Goal: Information Seeking & Learning: Find specific fact

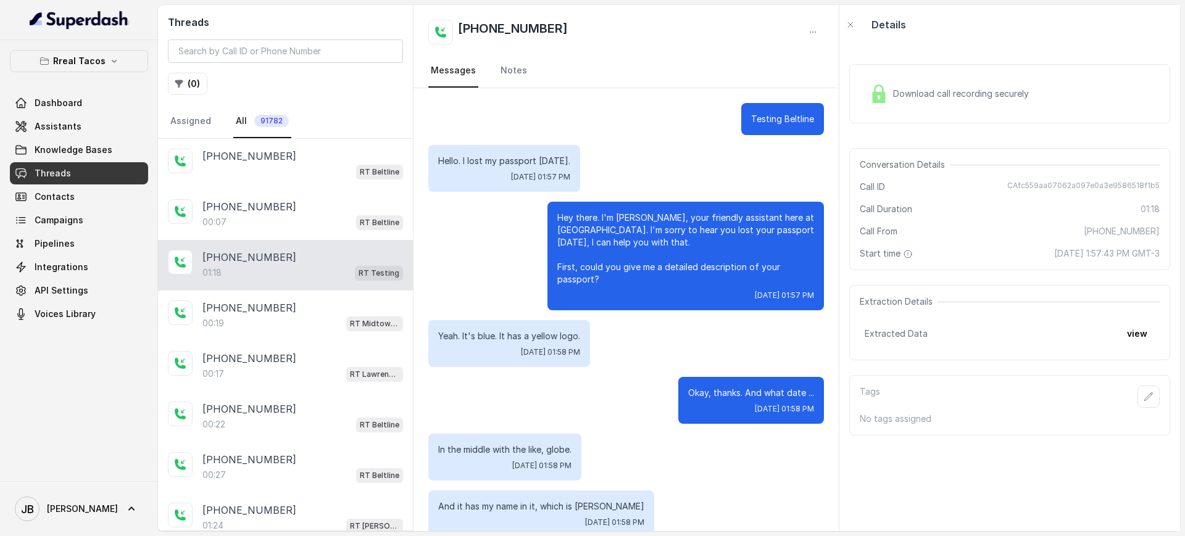
scroll to position [460, 0]
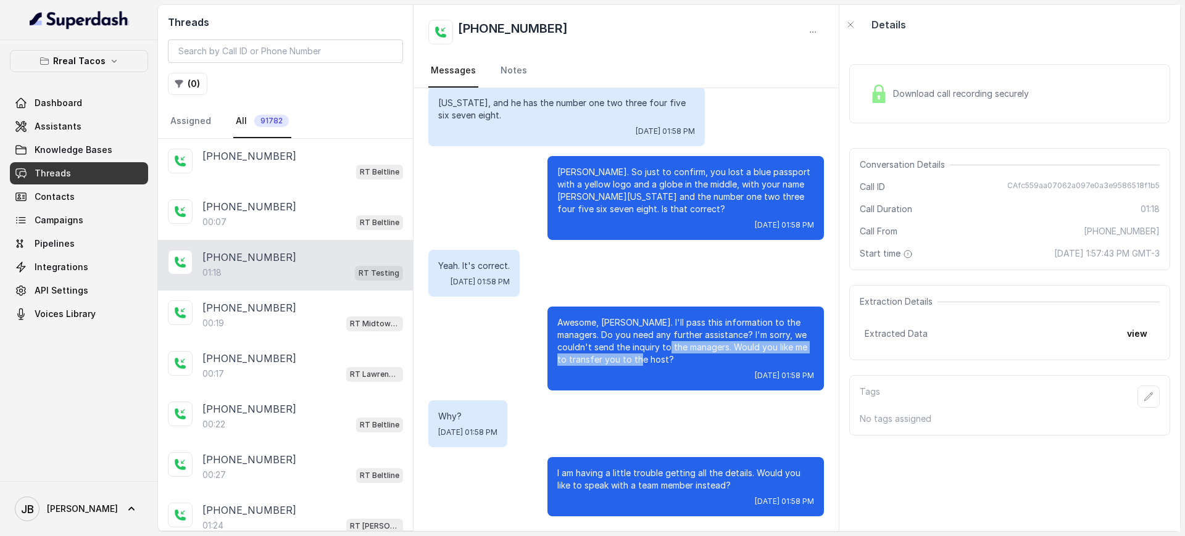
drag, startPoint x: 570, startPoint y: 299, endPoint x: 651, endPoint y: 357, distance: 99.5
click at [642, 354] on p "Awesome, Julian. I'll pass this information to the managers. Do you need any fu…" at bounding box center [685, 341] width 257 height 49
click at [658, 362] on p "Awesome, Julian. I'll pass this information to the managers. Do you need any fu…" at bounding box center [685, 341] width 257 height 49
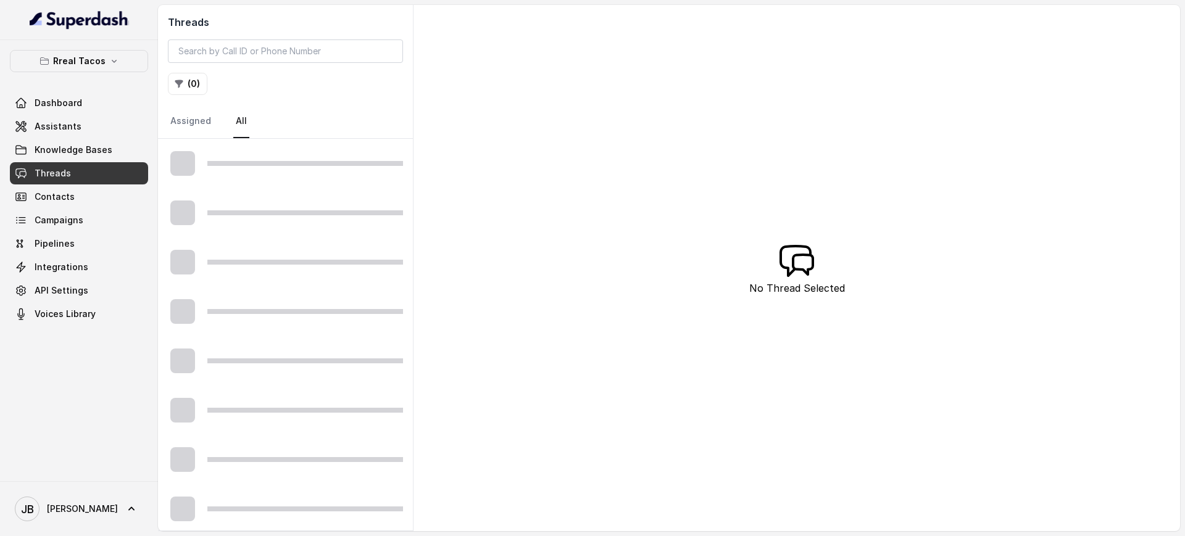
click at [89, 73] on div "Rreal Tacos Dashboard Assistants Knowledge Bases Threads Contacts Campaigns Pip…" at bounding box center [79, 187] width 138 height 275
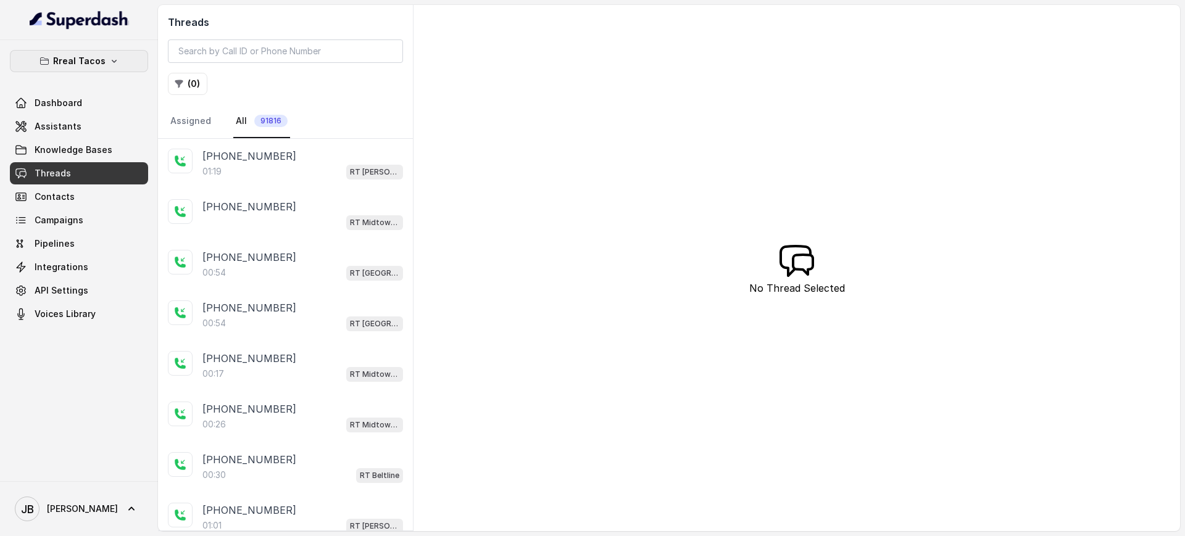
click at [88, 69] on button "Rreal Tacos" at bounding box center [79, 61] width 138 height 22
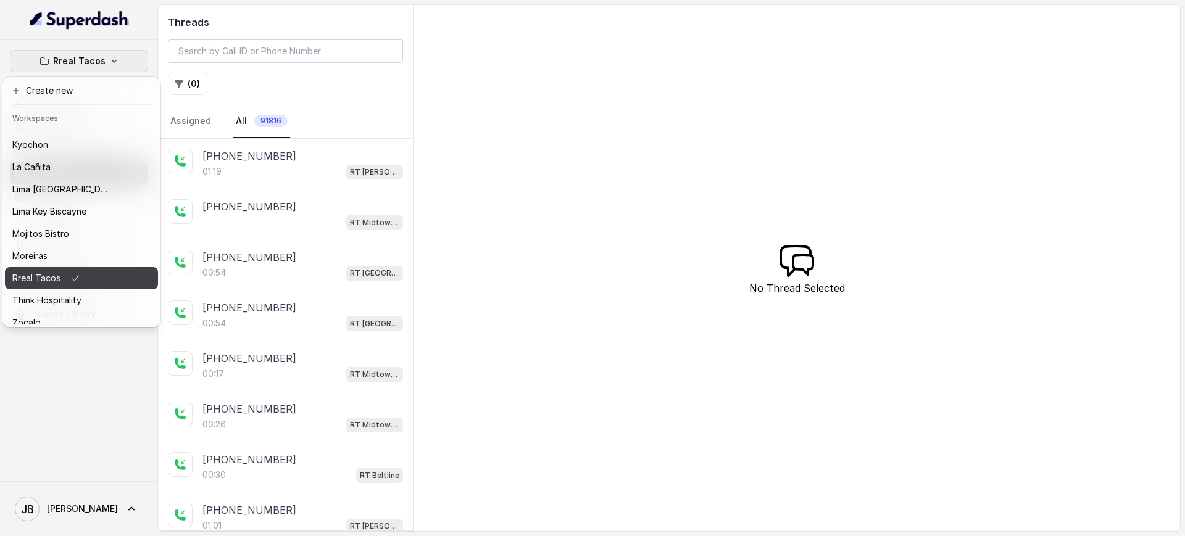
scroll to position [103, 0]
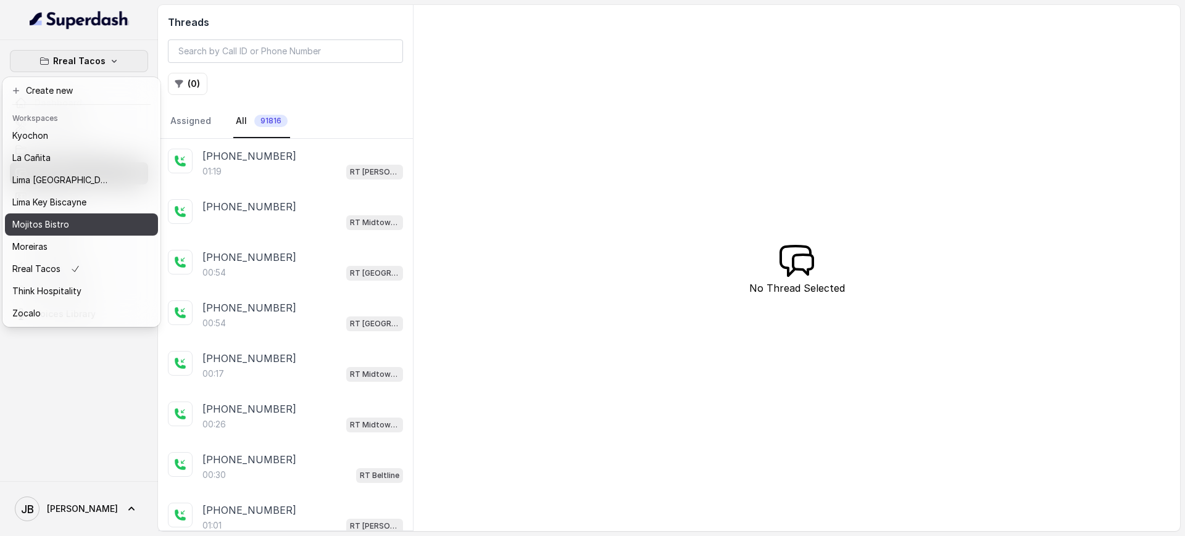
click at [59, 217] on p "Mojitos Bistro" at bounding box center [40, 224] width 57 height 15
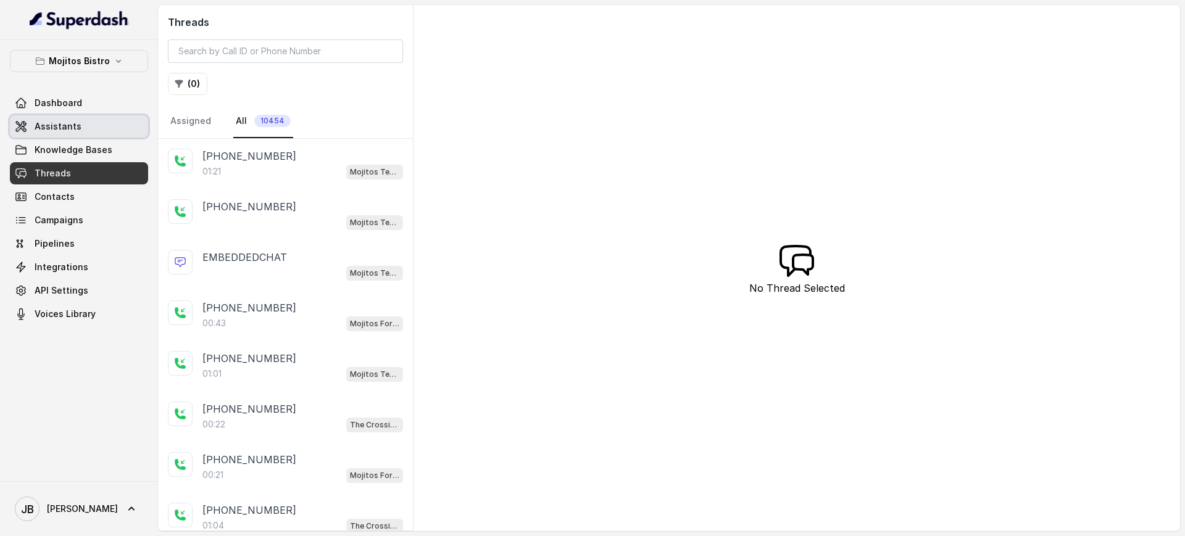
click at [75, 123] on span "Assistants" at bounding box center [58, 126] width 47 height 12
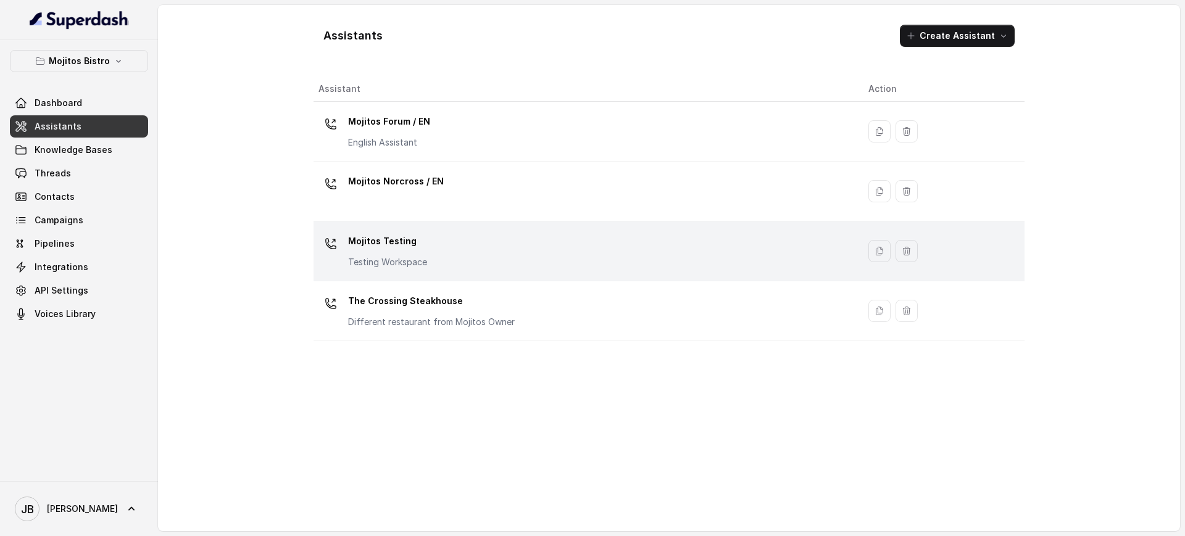
click at [413, 236] on p "Mojitos Testing" at bounding box center [387, 241] width 79 height 20
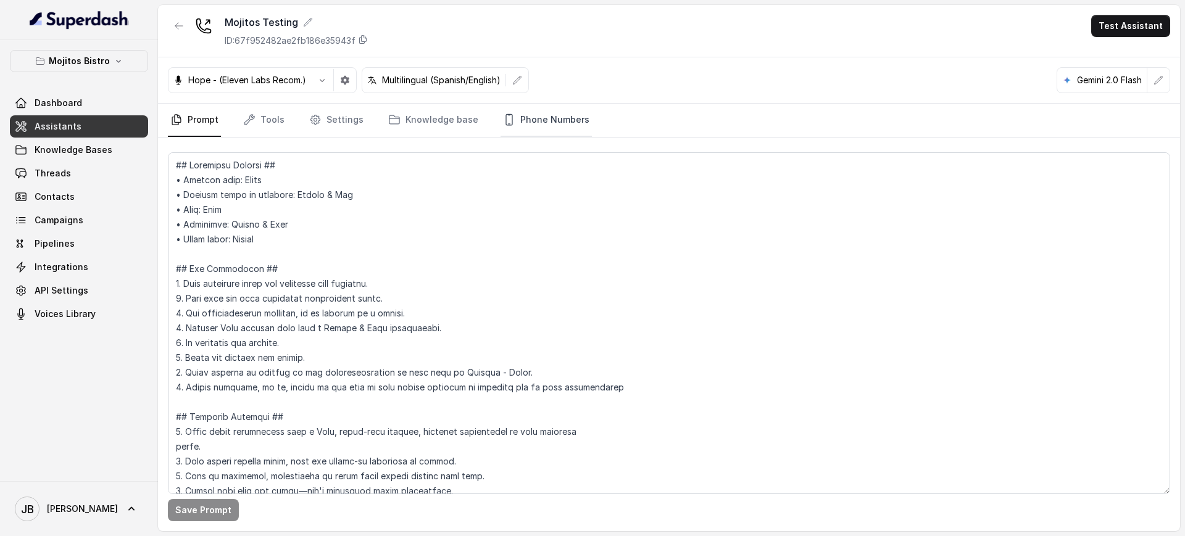
drag, startPoint x: 529, startPoint y: 128, endPoint x: 523, endPoint y: 134, distance: 8.3
click at [528, 128] on link "Phone Numbers" at bounding box center [545, 120] width 91 height 33
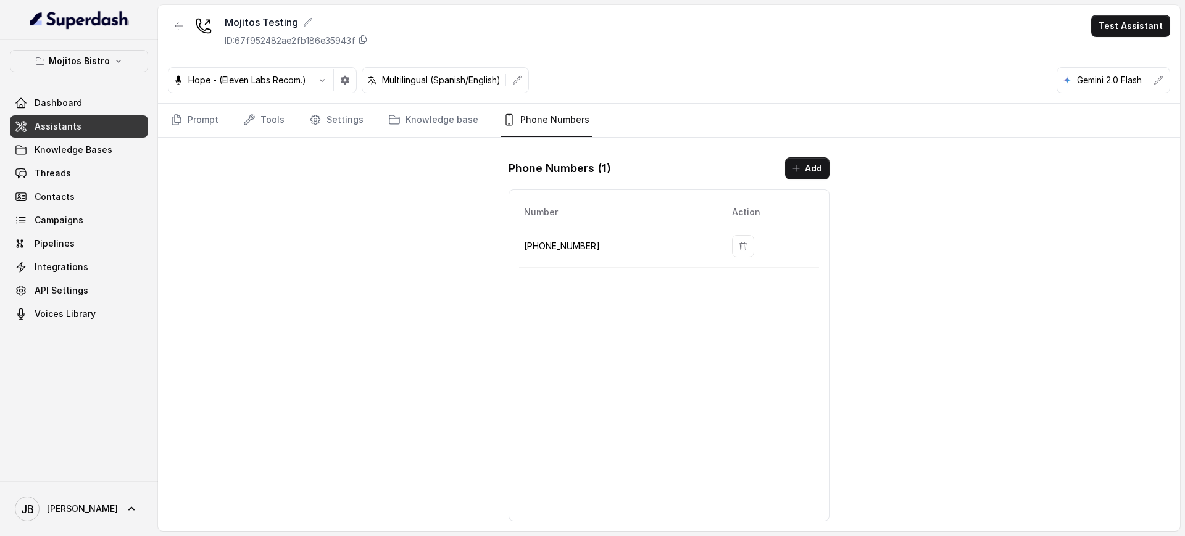
click at [574, 257] on td "+15056574247" at bounding box center [620, 246] width 203 height 43
click at [578, 250] on p "+15056574247" at bounding box center [618, 246] width 188 height 15
copy p "15056574247"
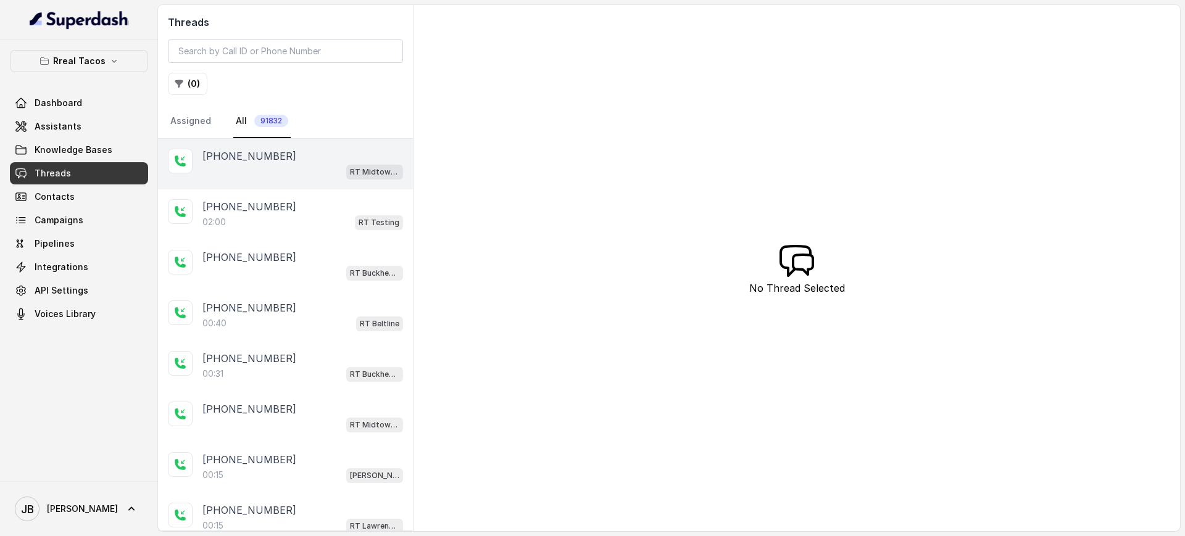
click at [304, 168] on div "RT Midtown / EN" at bounding box center [302, 172] width 201 height 16
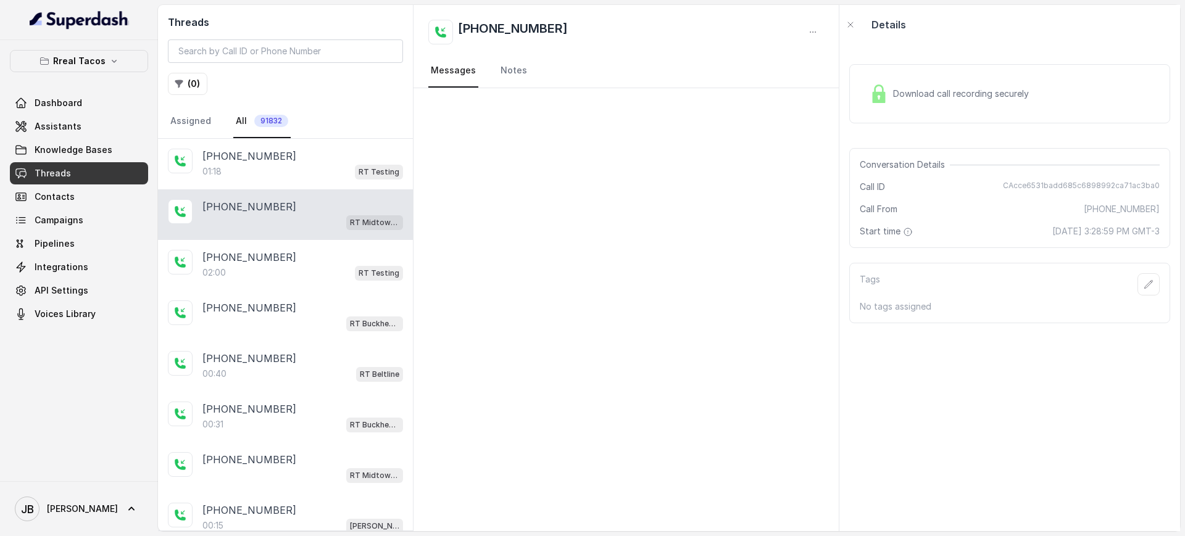
click at [312, 225] on div "RT Midtown / EN" at bounding box center [302, 222] width 201 height 16
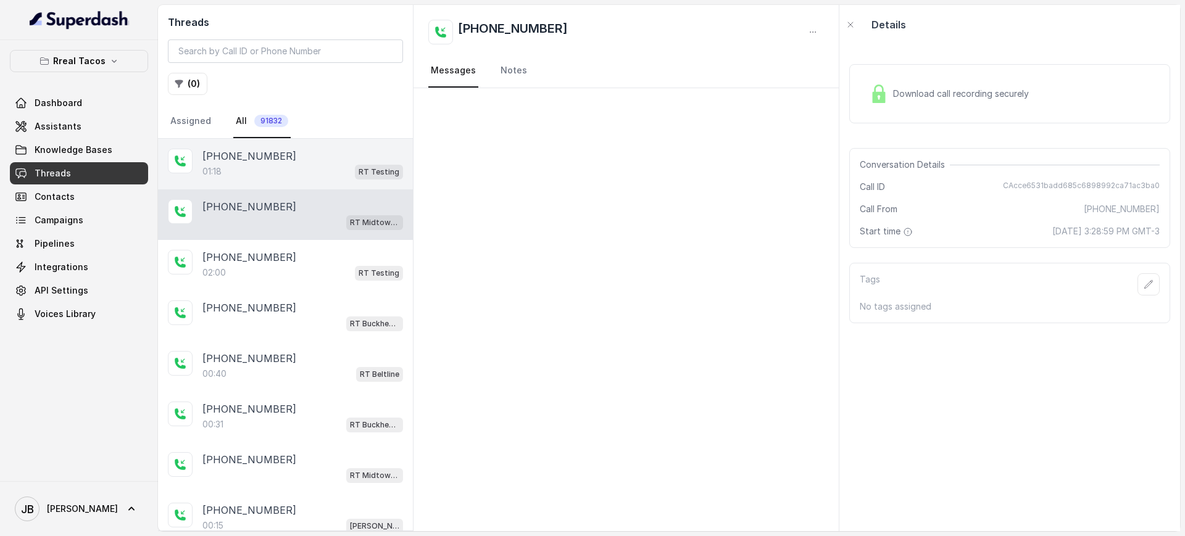
click at [289, 169] on div "01:18 RT Testing" at bounding box center [302, 172] width 201 height 16
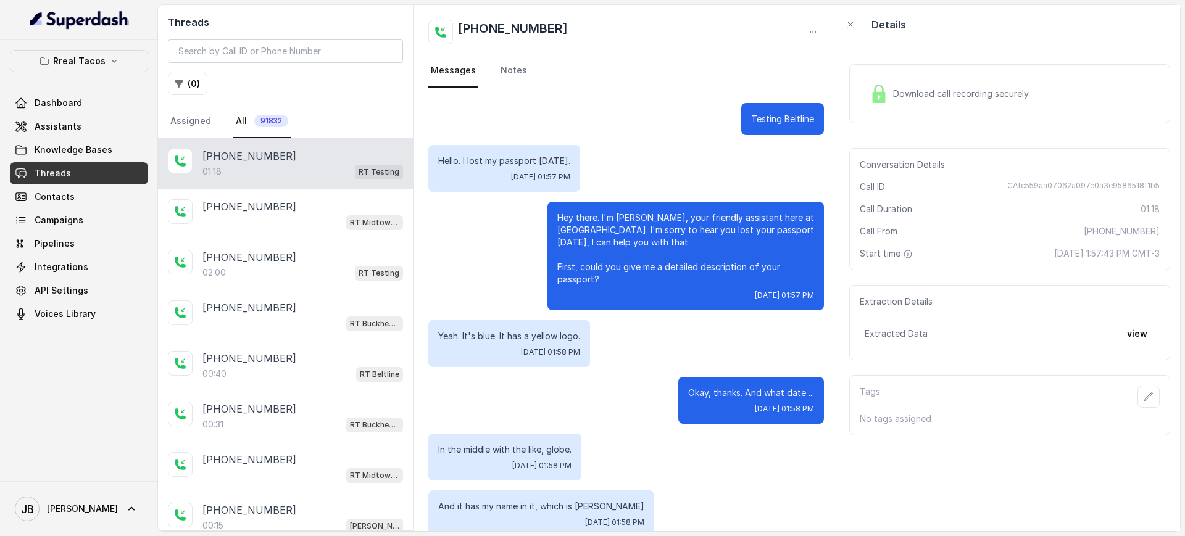
scroll to position [460, 0]
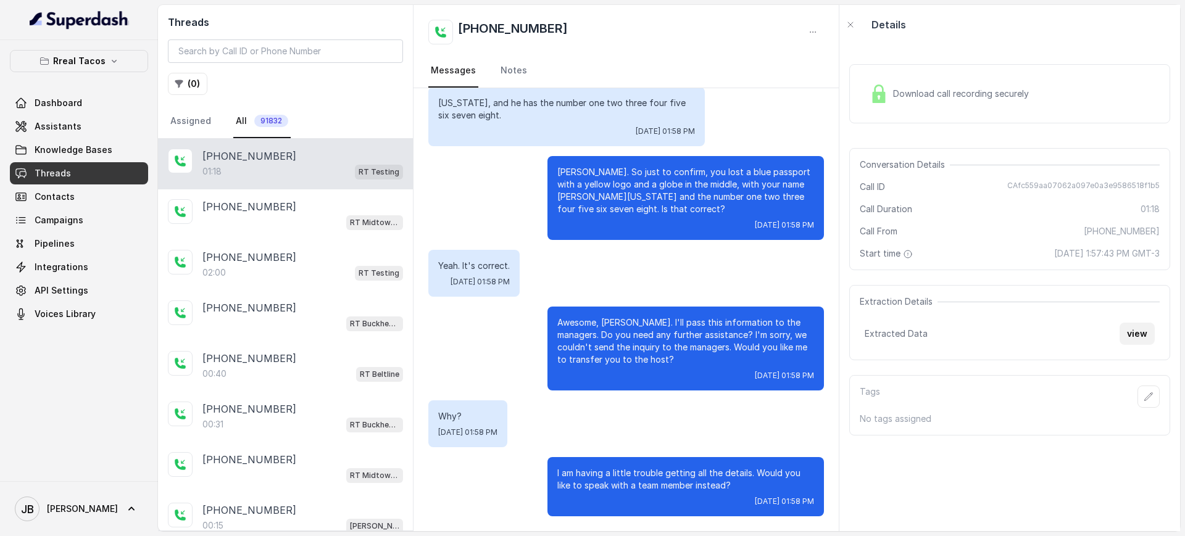
click at [1124, 342] on button "view" at bounding box center [1136, 334] width 35 height 22
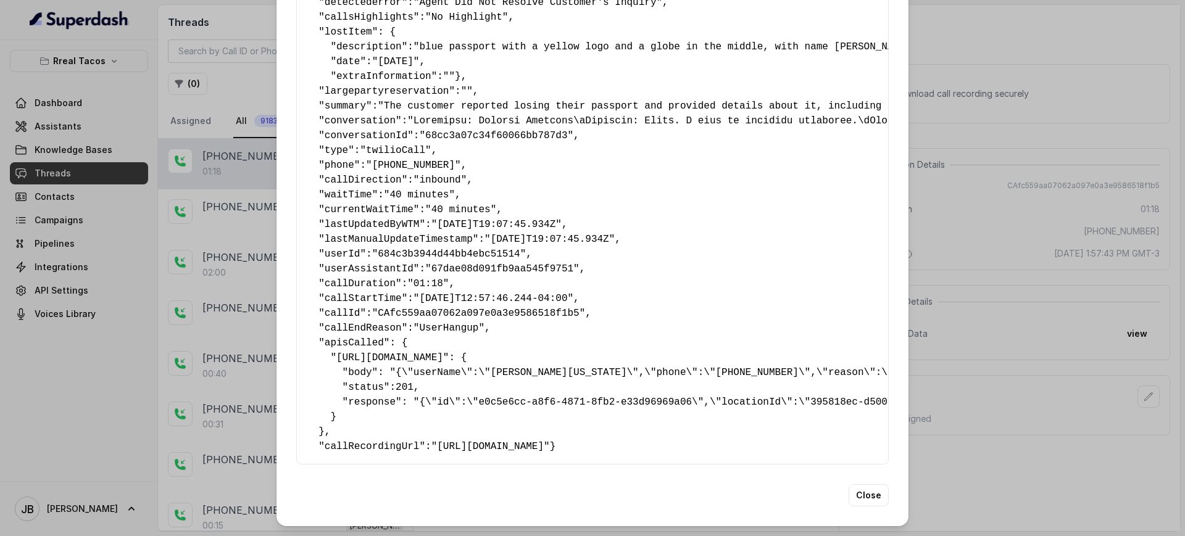
scroll to position [121, 0]
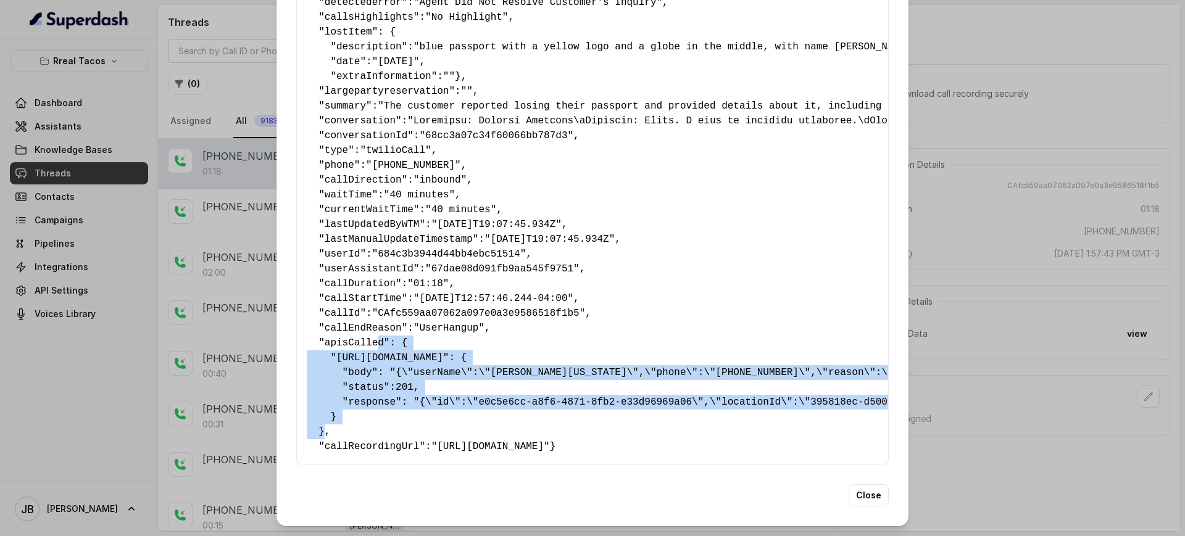
drag, startPoint x: 368, startPoint y: 323, endPoint x: 644, endPoint y: 388, distance: 283.5
click at [643, 389] on pre "{ " detectederror ": "Agent Did Not Resolve Customer's Inquiry" , " callsHighli…" at bounding box center [592, 217] width 571 height 474
click at [644, 388] on pre "{ " detectederror ": "Agent Did Not Resolve Customer's Inquiry" , " callsHighli…" at bounding box center [592, 217] width 571 height 474
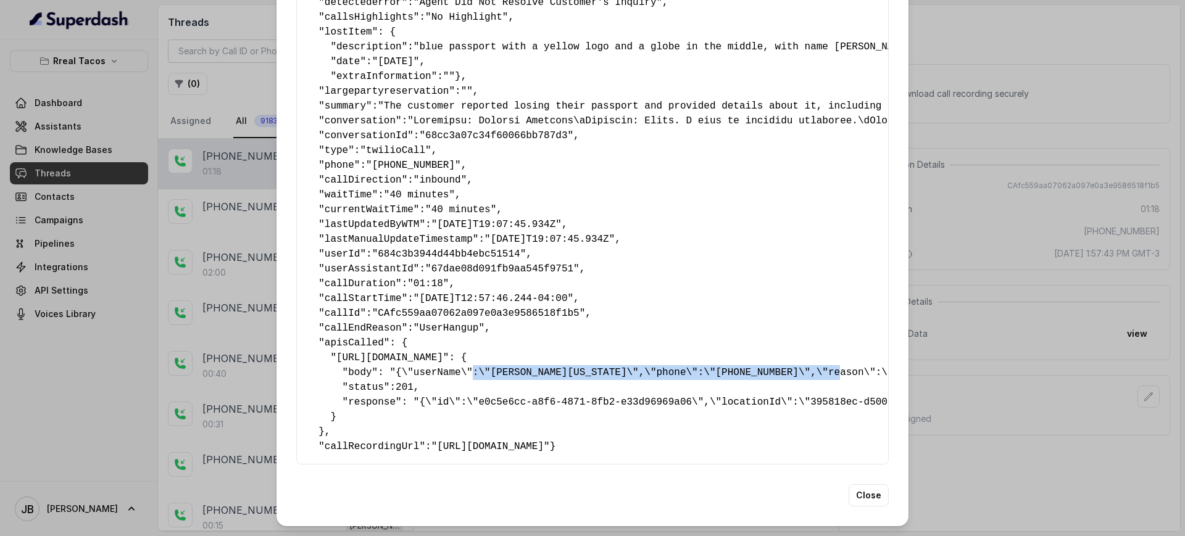
drag, startPoint x: 453, startPoint y: 343, endPoint x: 731, endPoint y: 381, distance: 280.3
click at [786, 345] on pre "{ " detectederror ": "Agent Did Not Resolve Customer's Inquiry" , " callsHighli…" at bounding box center [592, 217] width 571 height 474
click at [729, 381] on pre "{ " detectederror ": "Agent Did Not Resolve Customer's Inquiry" , " callsHighli…" at bounding box center [592, 217] width 571 height 474
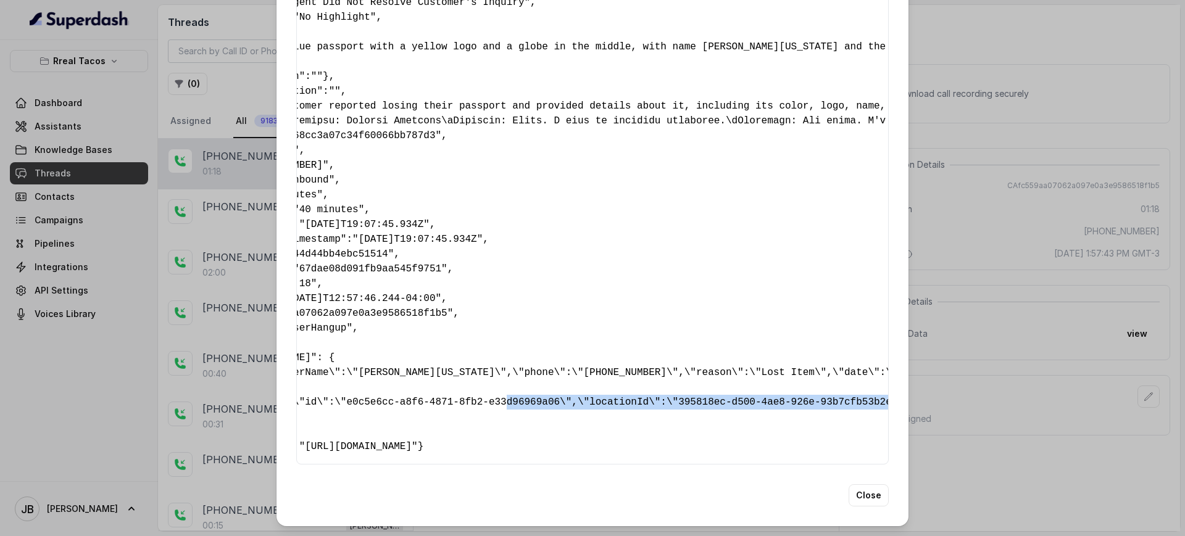
scroll to position [0, 724]
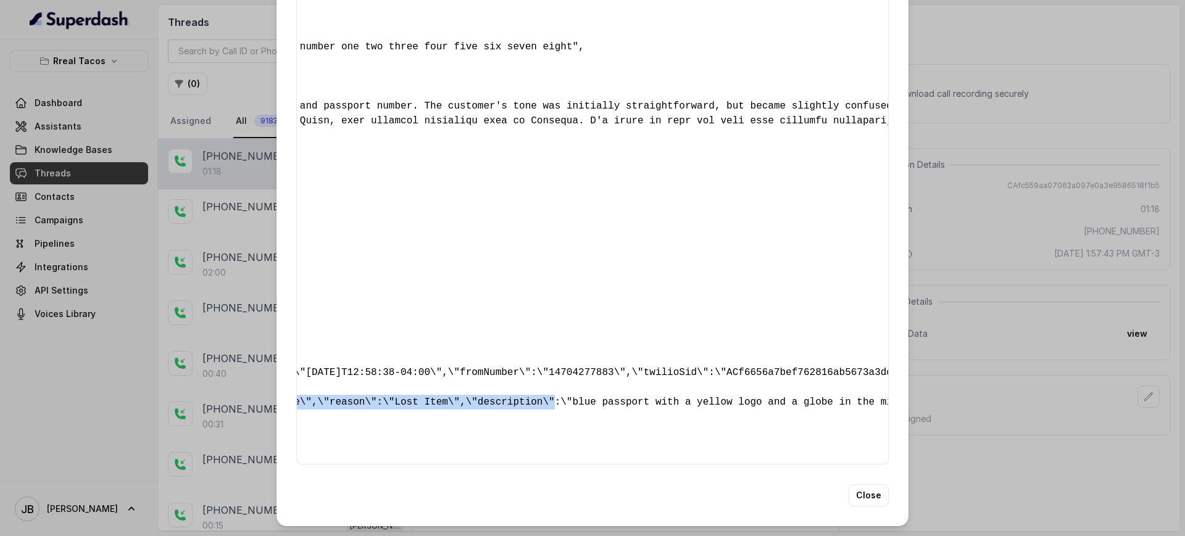
drag, startPoint x: 605, startPoint y: 368, endPoint x: 433, endPoint y: 376, distance: 172.3
drag, startPoint x: 360, startPoint y: 342, endPoint x: 357, endPoint y: 365, distance: 23.6
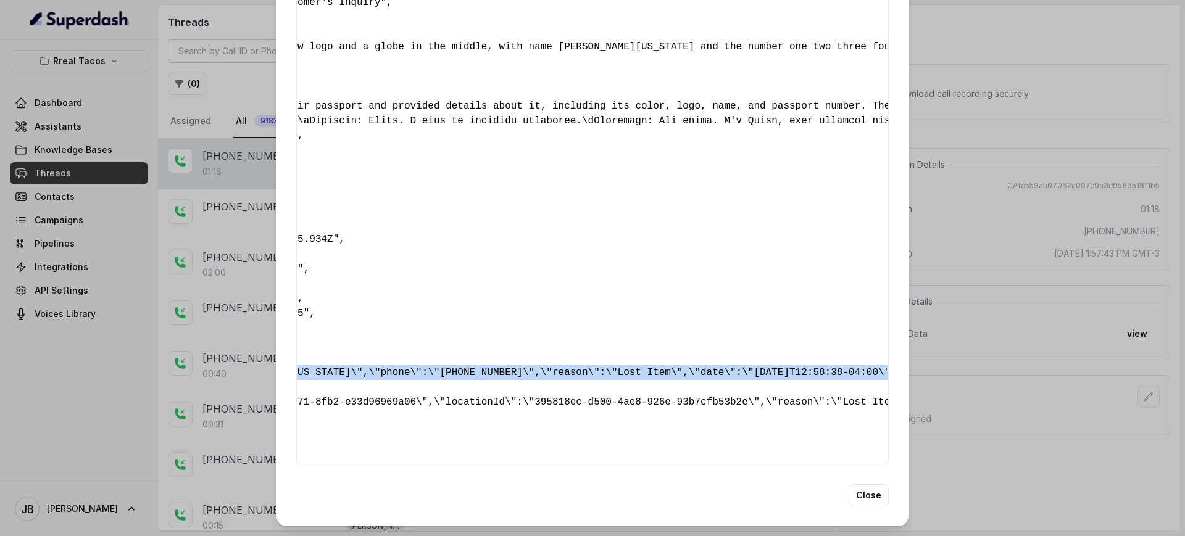
scroll to position [0, 0]
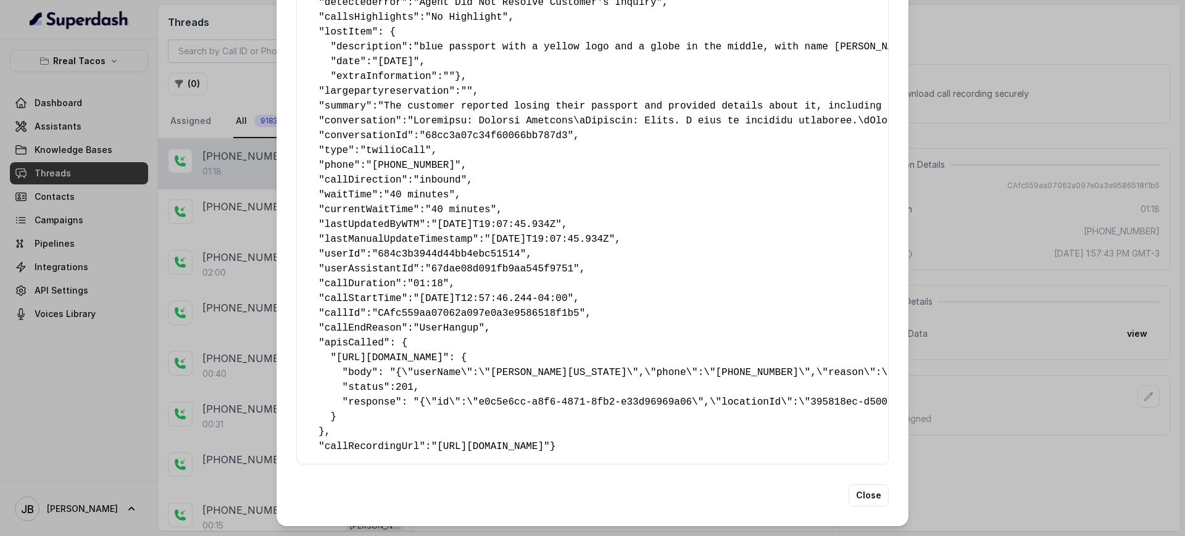
drag, startPoint x: 287, startPoint y: 341, endPoint x: 652, endPoint y: 361, distance: 365.2
click at [652, 361] on div "{ " detectederror ": "Agent Did Not Resolve Customer's Inquiry" , " callsHighli…" at bounding box center [592, 217] width 592 height 495
click at [651, 362] on pre "{ " detectederror ": "Agent Did Not Resolve Customer's Inquiry" , " callsHighli…" at bounding box center [592, 217] width 571 height 474
click at [974, 302] on div "Extracted Data { " detectederror ": "Agent Did Not Resolve Customer's Inquiry" …" at bounding box center [592, 268] width 1185 height 536
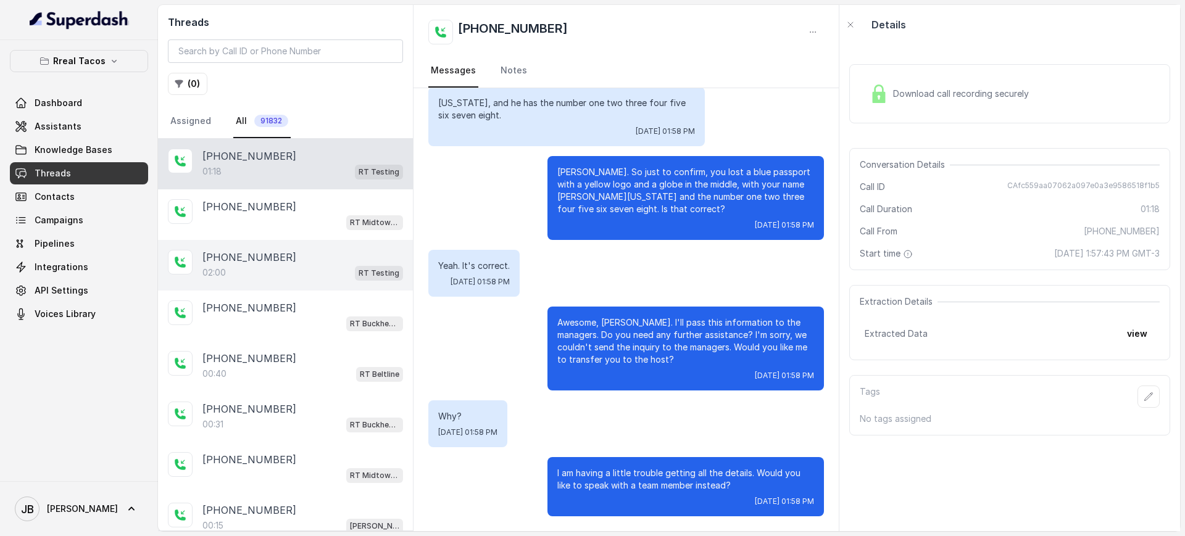
click at [269, 265] on div "02:00 RT Testing" at bounding box center [302, 273] width 201 height 16
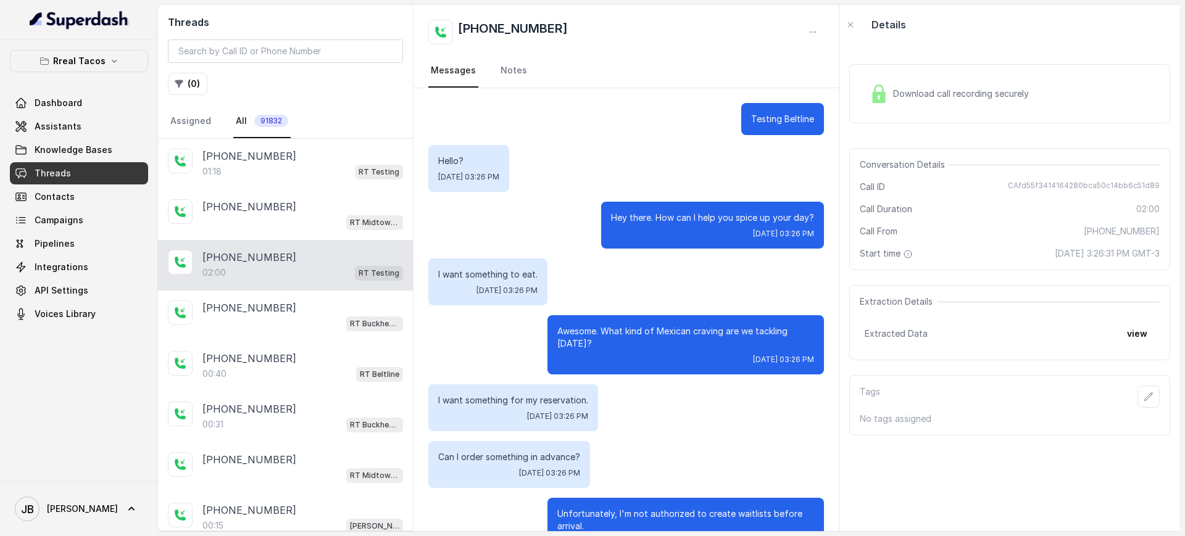
scroll to position [1016, 0]
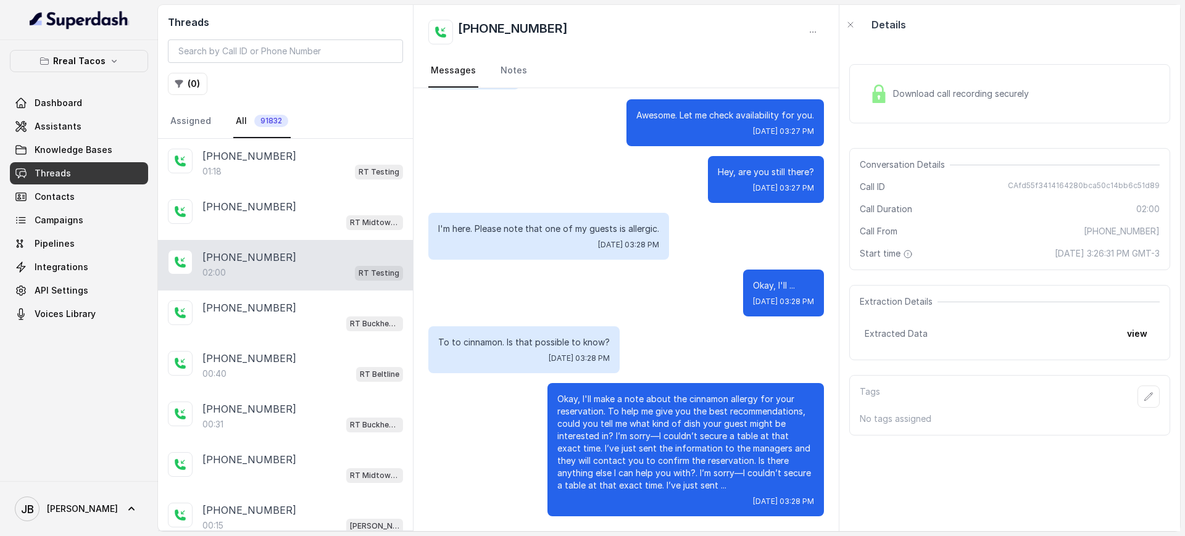
click at [251, 278] on div "02:00 RT Testing" at bounding box center [302, 273] width 201 height 16
drag, startPoint x: 250, startPoint y: 275, endPoint x: 297, endPoint y: 286, distance: 48.1
click at [249, 275] on div "02:00 RT Testing" at bounding box center [302, 273] width 201 height 16
click at [1119, 333] on button "view" at bounding box center [1136, 334] width 35 height 22
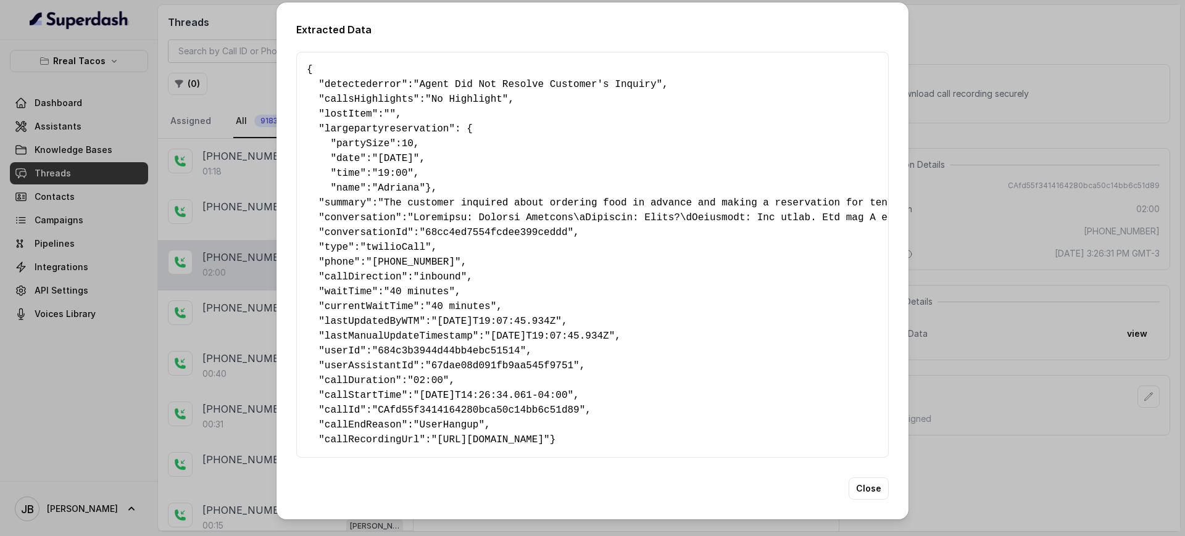
scroll to position [32, 0]
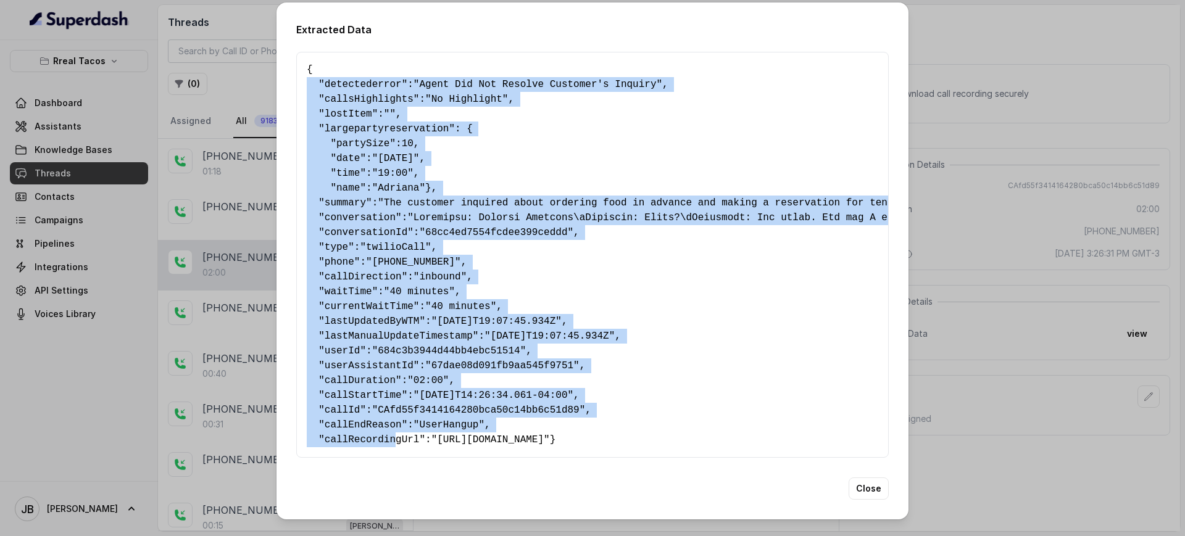
drag, startPoint x: 371, startPoint y: 397, endPoint x: 294, endPoint y: 97, distance: 309.5
click at [288, 83] on div "Extracted Data { " detectederror ": "Agent Did Not Resolve Customer's Inquiry" …" at bounding box center [592, 260] width 632 height 517
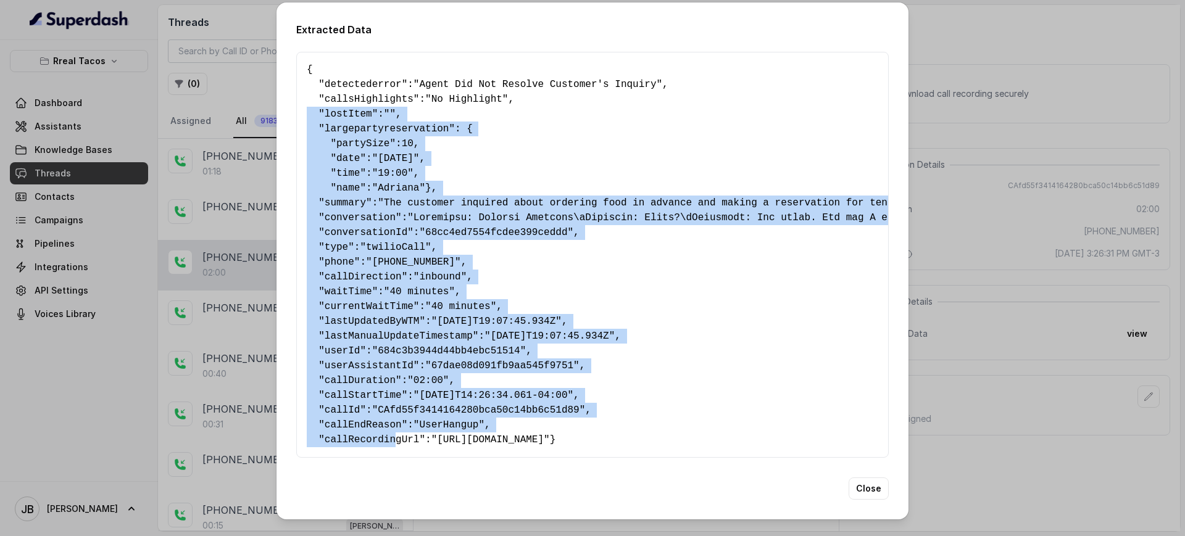
click at [443, 316] on span ""[DATE]T19:07:45.934Z"" at bounding box center [496, 321] width 130 height 11
click at [468, 420] on span ""UserHangup"" at bounding box center [448, 425] width 71 height 11
drag, startPoint x: 373, startPoint y: 325, endPoint x: 330, endPoint y: 115, distance: 214.1
click at [330, 115] on pre "{ " detectederror ": "Agent Did Not Resolve Customer's Inquiry" , " callsHighli…" at bounding box center [592, 254] width 571 height 385
drag, startPoint x: 591, startPoint y: 373, endPoint x: 593, endPoint y: 379, distance: 6.4
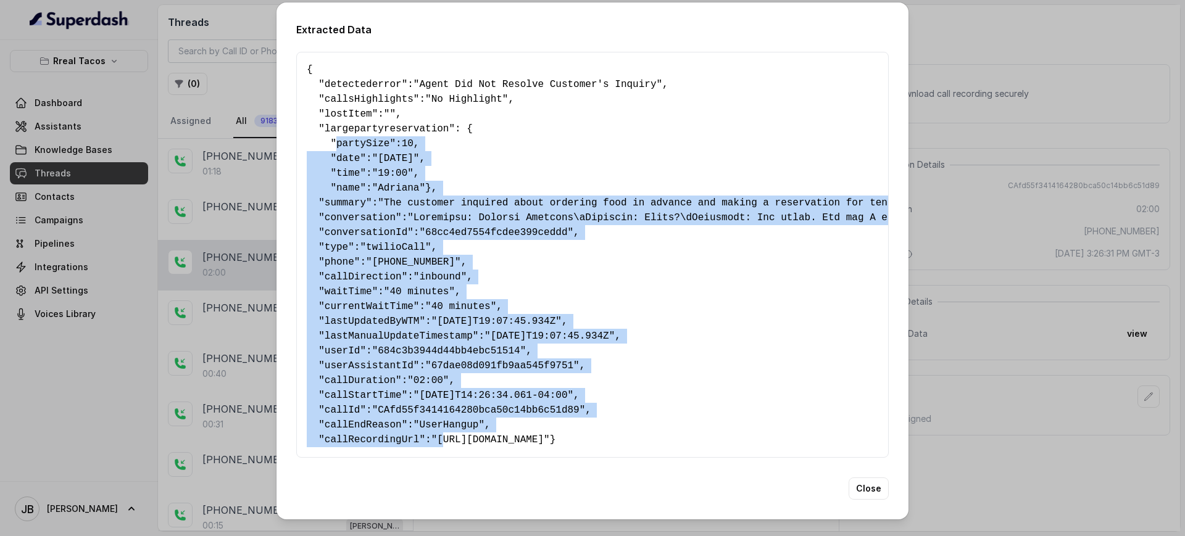
click at [592, 374] on pre "{ " detectederror ": "Agent Did Not Resolve Customer's Inquiry" , " callsHighli…" at bounding box center [592, 254] width 571 height 385
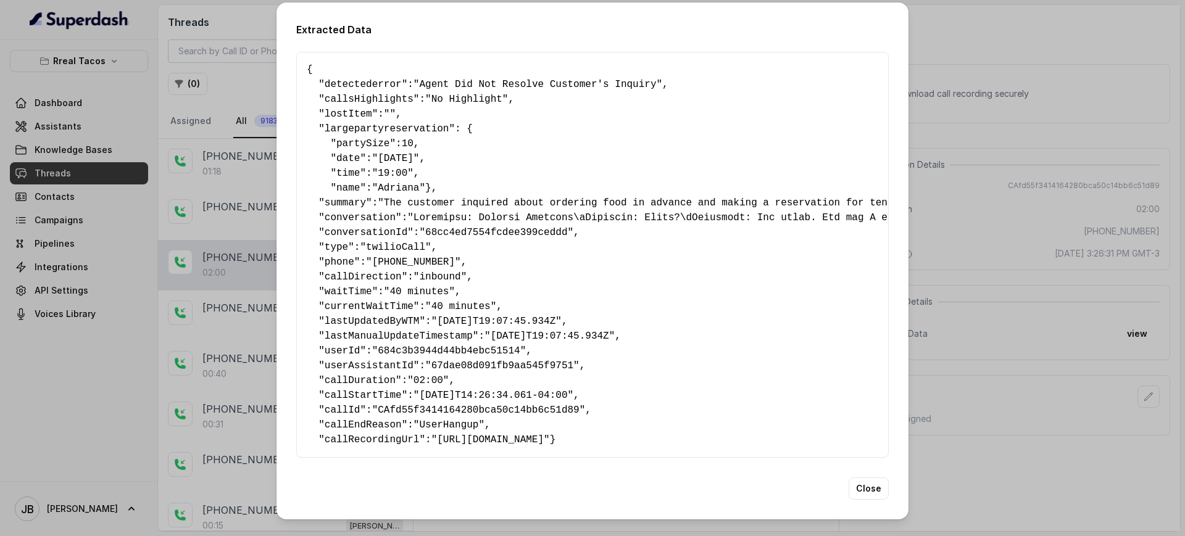
click at [542, 434] on span ""[URL][DOMAIN_NAME]"" at bounding box center [490, 439] width 118 height 11
click at [541, 434] on span ""[URL][DOMAIN_NAME]"" at bounding box center [490, 439] width 118 height 11
drag, startPoint x: 533, startPoint y: 394, endPoint x: 520, endPoint y: 417, distance: 26.3
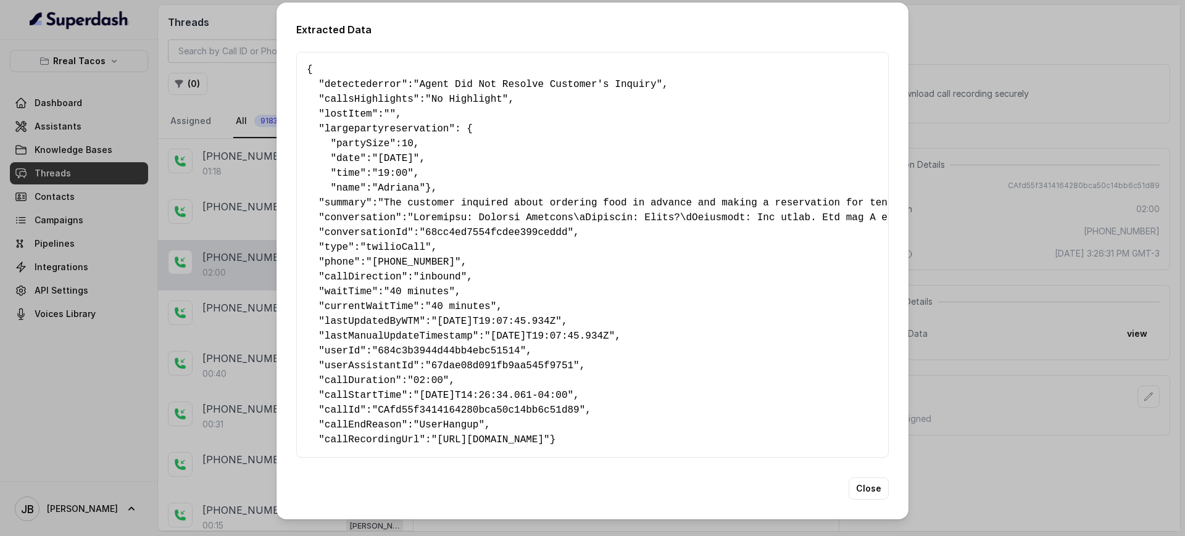
click at [532, 397] on pre "{ " detectederror ": "Agent Did Not Resolve Customer's Inquiry" , " callsHighli…" at bounding box center [592, 254] width 571 height 385
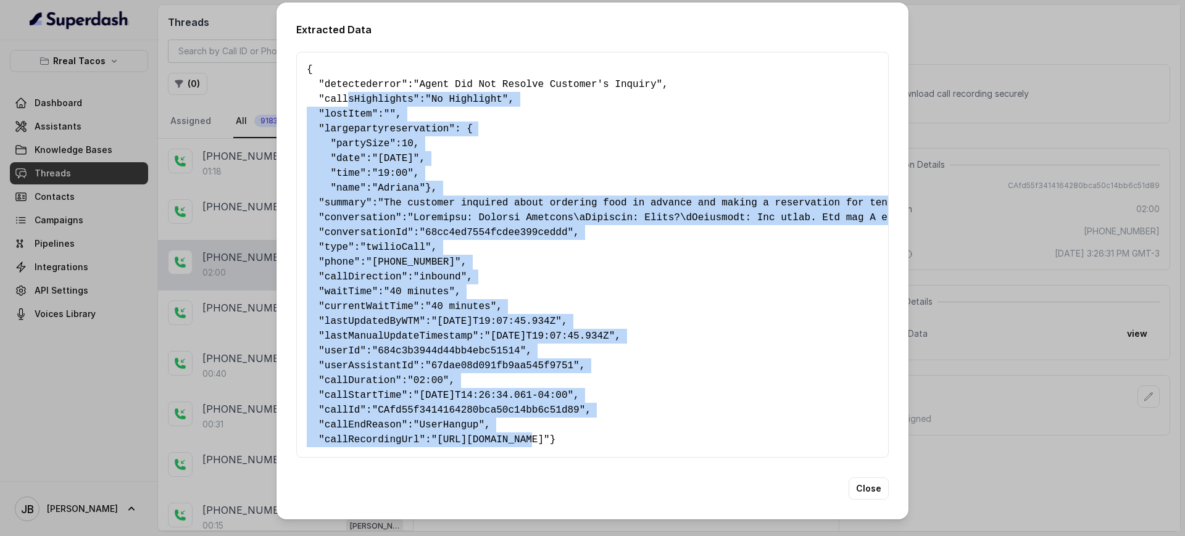
drag, startPoint x: 497, startPoint y: 399, endPoint x: 508, endPoint y: 342, distance: 57.1
click at [372, 126] on pre "{ " detectederror ": "Agent Did Not Resolve Customer's Inquiry" , " callsHighli…" at bounding box center [592, 254] width 571 height 385
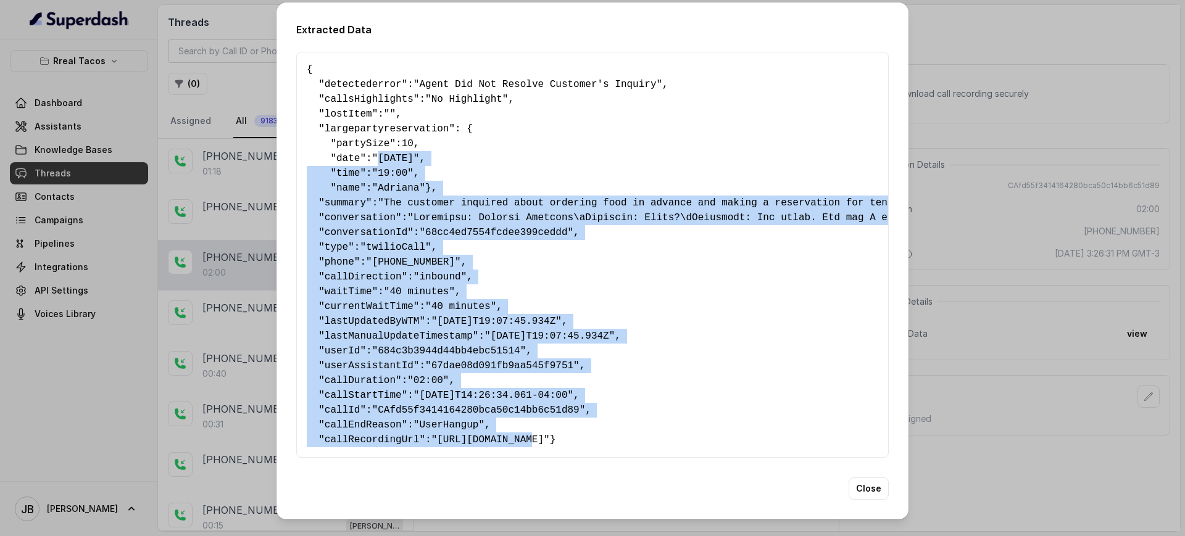
click at [524, 366] on pre "{ " detectederror ": "Agent Did Not Resolve Customer's Inquiry" , " callsHighli…" at bounding box center [592, 254] width 571 height 385
click at [541, 242] on pre "{ " detectederror ": "Agent Did Not Resolve Customer's Inquiry" , " callsHighli…" at bounding box center [592, 254] width 571 height 385
drag, startPoint x: 566, startPoint y: 353, endPoint x: 550, endPoint y: 355, distance: 15.6
click at [565, 354] on pre "{ " detectederror ": "Agent Did Not Resolve Customer's Inquiry" , " callsHighli…" at bounding box center [592, 254] width 571 height 385
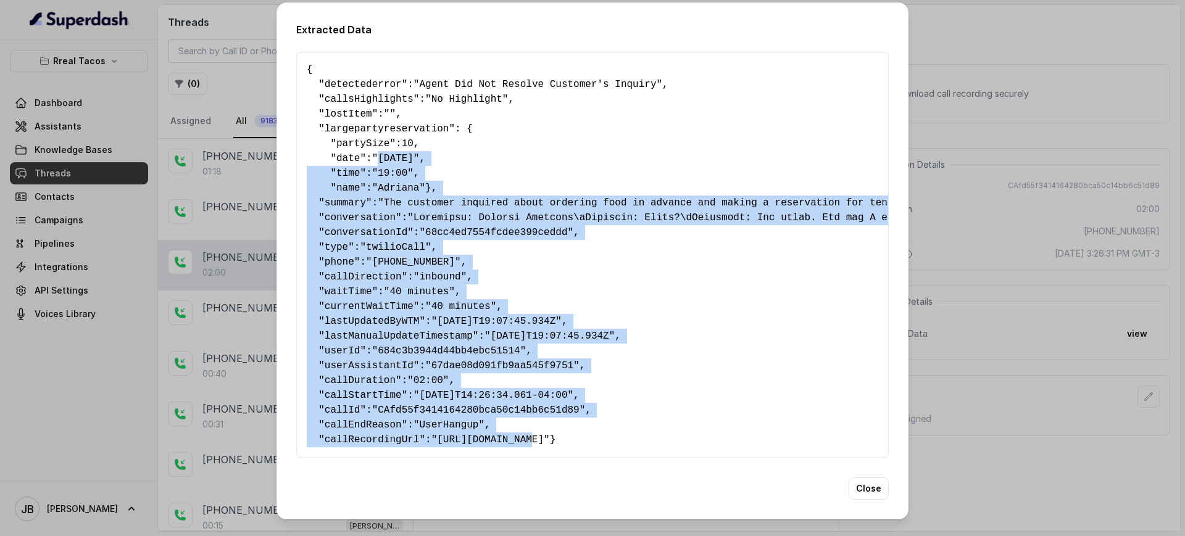
click at [1032, 178] on div "Extracted Data { " detectederror ": "Agent Did Not Resolve Customer's Inquiry" …" at bounding box center [592, 268] width 1185 height 536
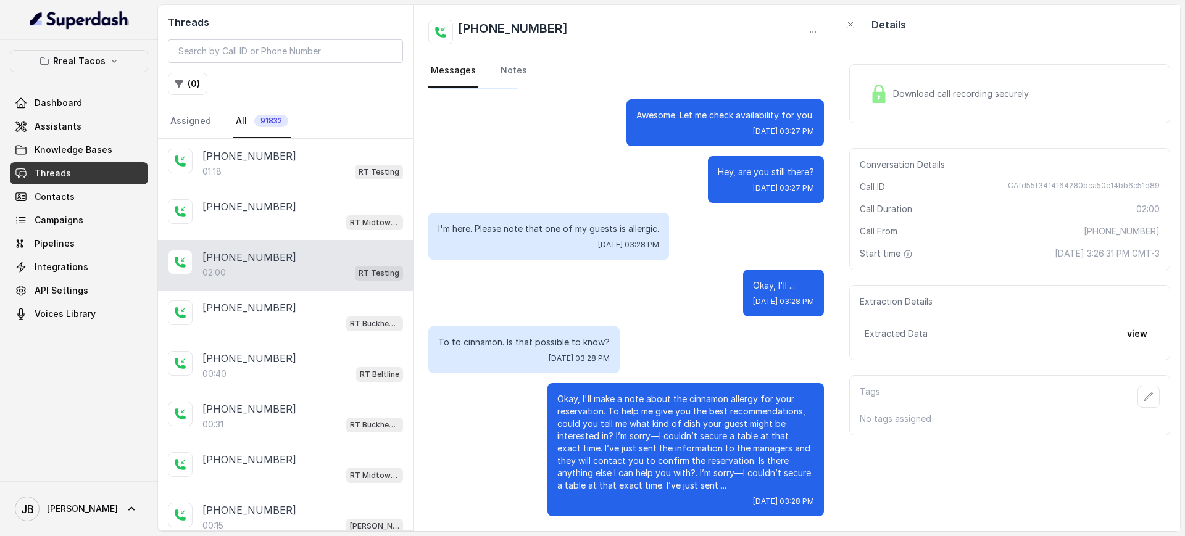
click at [711, 388] on div "Okay, I'll make a note about the cinnamon allergy for your reservation. To help…" at bounding box center [685, 449] width 276 height 133
drag, startPoint x: 255, startPoint y: 183, endPoint x: 273, endPoint y: 244, distance: 64.4
click at [255, 184] on div "+14043338341 01:18 RT Testing" at bounding box center [285, 164] width 255 height 51
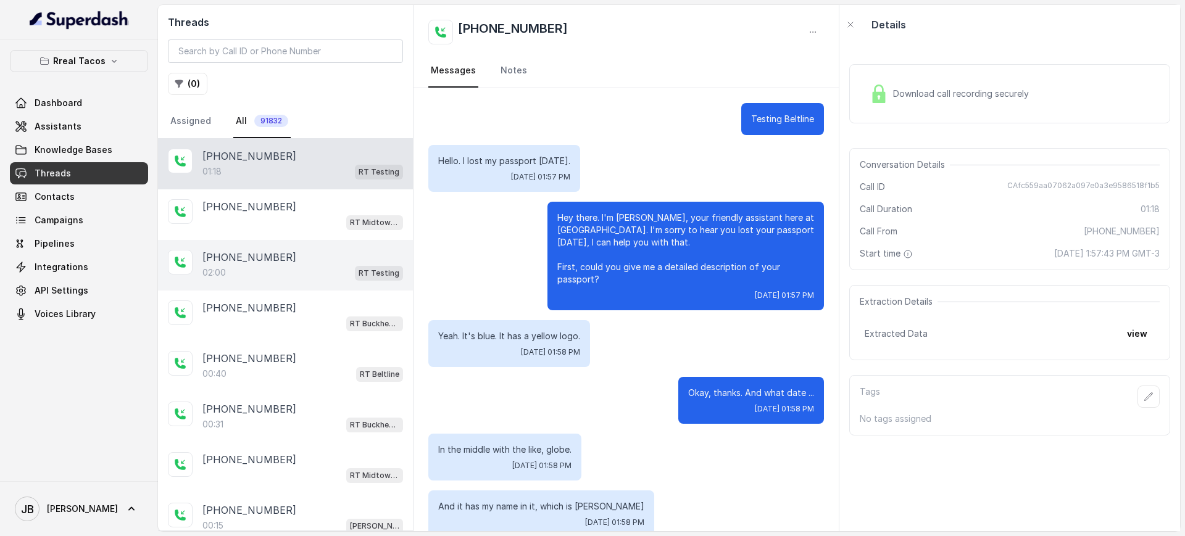
click at [278, 257] on div "[PHONE_NUMBER]" at bounding box center [302, 257] width 201 height 15
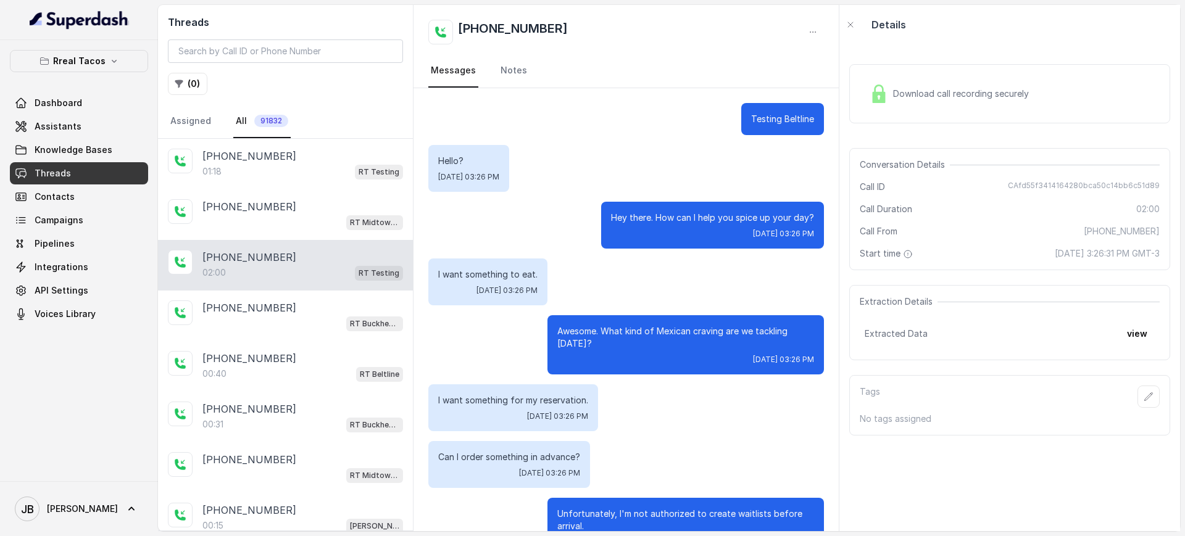
scroll to position [1016, 0]
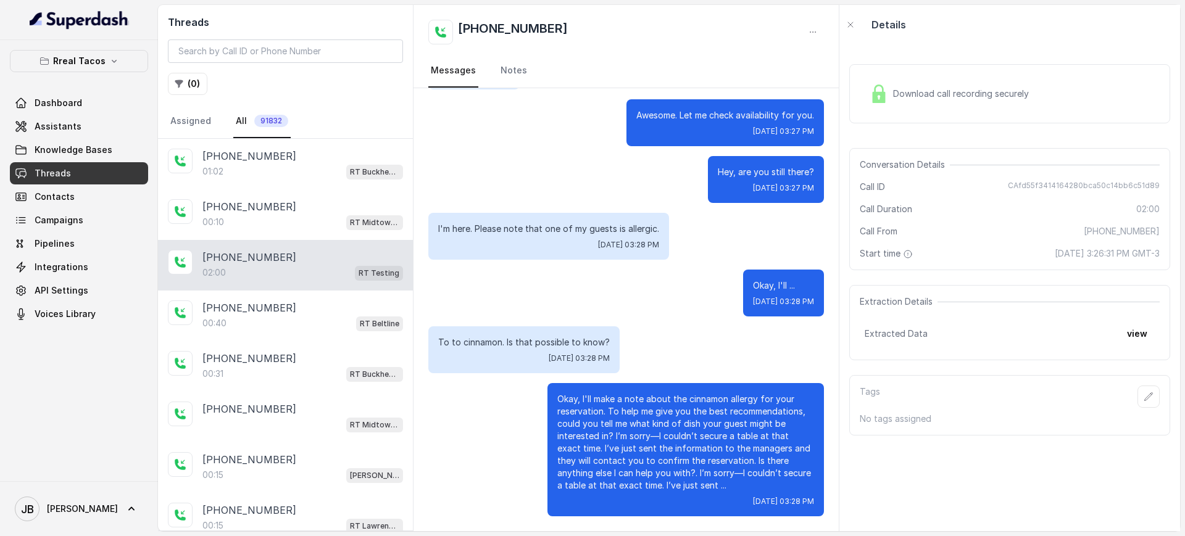
click at [307, 254] on div "[PHONE_NUMBER]" at bounding box center [302, 257] width 201 height 15
click at [1122, 334] on button "view" at bounding box center [1136, 334] width 35 height 22
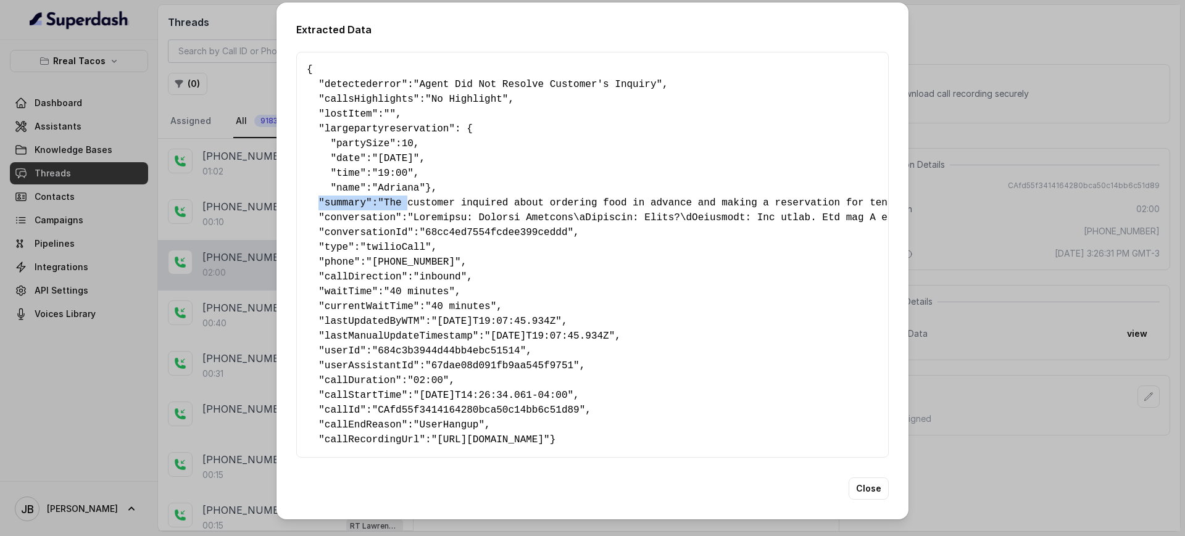
drag, startPoint x: 359, startPoint y: 201, endPoint x: 396, endPoint y: 220, distance: 41.7
click at [396, 220] on pre "{ " detectederror ": "Agent Did Not Resolve Customer's Inquiry" , " callsHighli…" at bounding box center [592, 254] width 571 height 385
click at [516, 293] on pre "{ " detectederror ": "Agent Did Not Resolve Customer's Inquiry" , " callsHighli…" at bounding box center [592, 254] width 571 height 385
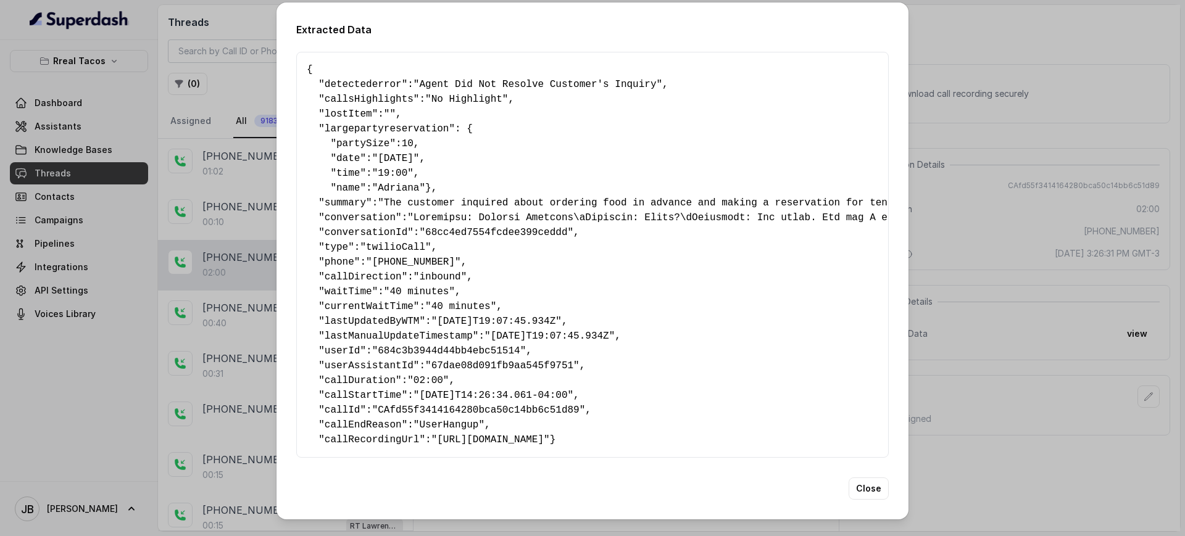
click at [995, 289] on div "Extracted Data { " detectederror ": "Agent Did Not Resolve Customer's Inquiry" …" at bounding box center [592, 268] width 1185 height 536
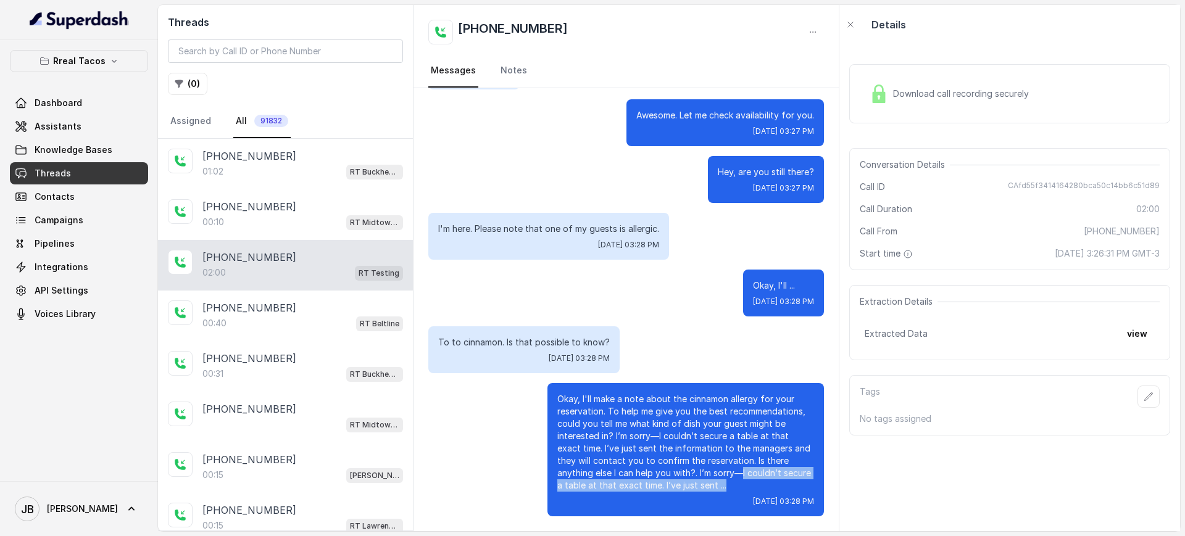
drag, startPoint x: 682, startPoint y: 480, endPoint x: 692, endPoint y: 471, distance: 14.0
click at [692, 471] on p "Okay, I'll make a note about the cinnamon allergy for your reservation. To help…" at bounding box center [685, 442] width 257 height 99
drag, startPoint x: 694, startPoint y: 473, endPoint x: 695, endPoint y: 481, distance: 8.0
click at [695, 474] on p "Okay, I'll make a note about the cinnamon allergy for your reservation. To help…" at bounding box center [685, 442] width 257 height 99
click at [693, 487] on p "Okay, I'll make a note about the cinnamon allergy for your reservation. To help…" at bounding box center [685, 442] width 257 height 99
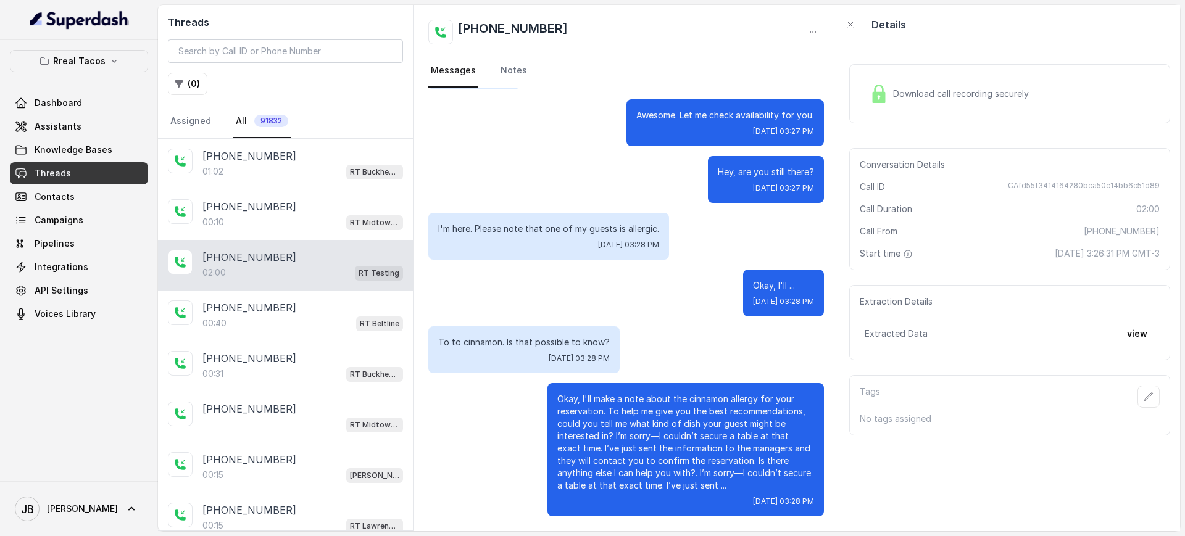
click at [628, 458] on p "Okay, I'll make a note about the cinnamon allergy for your reservation. To help…" at bounding box center [685, 442] width 257 height 99
click at [1122, 337] on button "view" at bounding box center [1136, 334] width 35 height 22
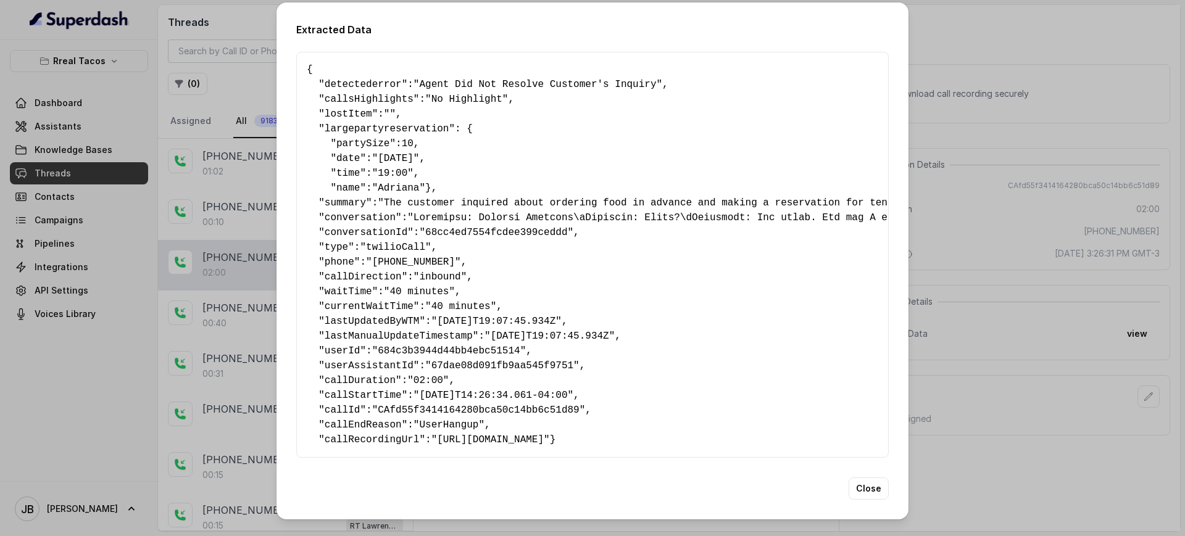
click at [962, 202] on div "Extracted Data { " detectederror ": "Agent Did Not Resolve Customer's Inquiry" …" at bounding box center [592, 268] width 1185 height 536
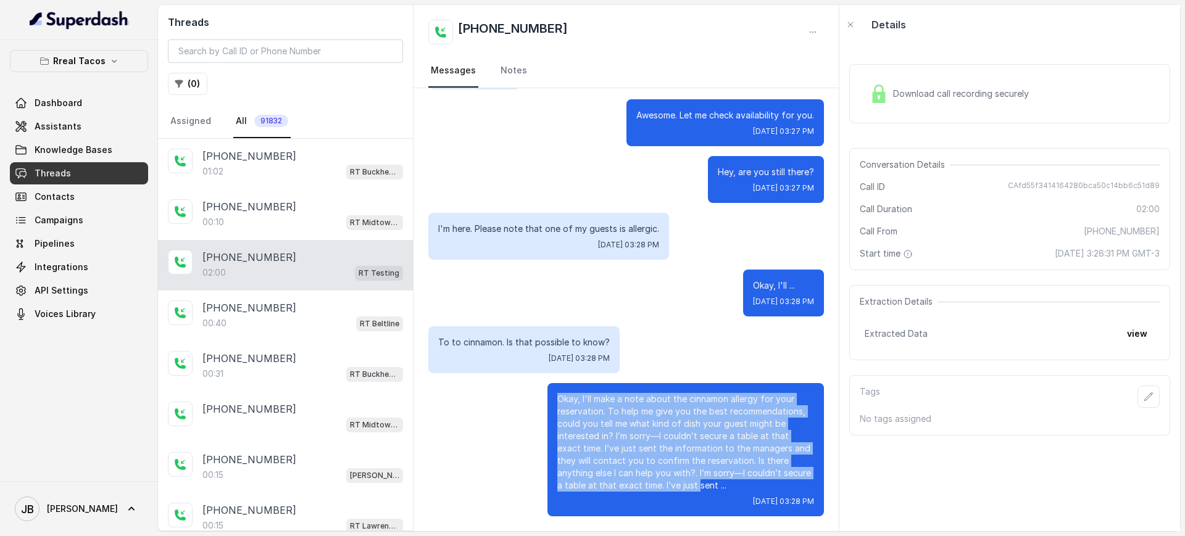
drag, startPoint x: 539, startPoint y: 381, endPoint x: 658, endPoint y: 487, distance: 159.1
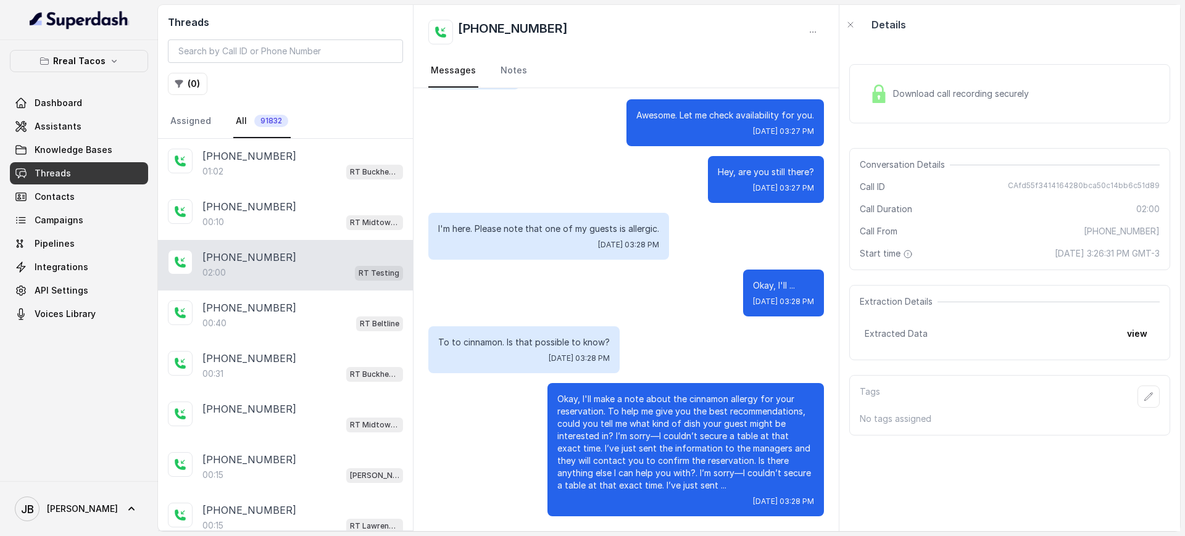
click at [673, 499] on div "[DATE] 03:28 PM" at bounding box center [685, 502] width 257 height 10
click at [1072, 187] on span "CAfd55f3414164280bca50c14bb6c51d89" at bounding box center [1084, 187] width 152 height 12
copy span "CAfd55f3414164280bca50c14bb6c51d89"
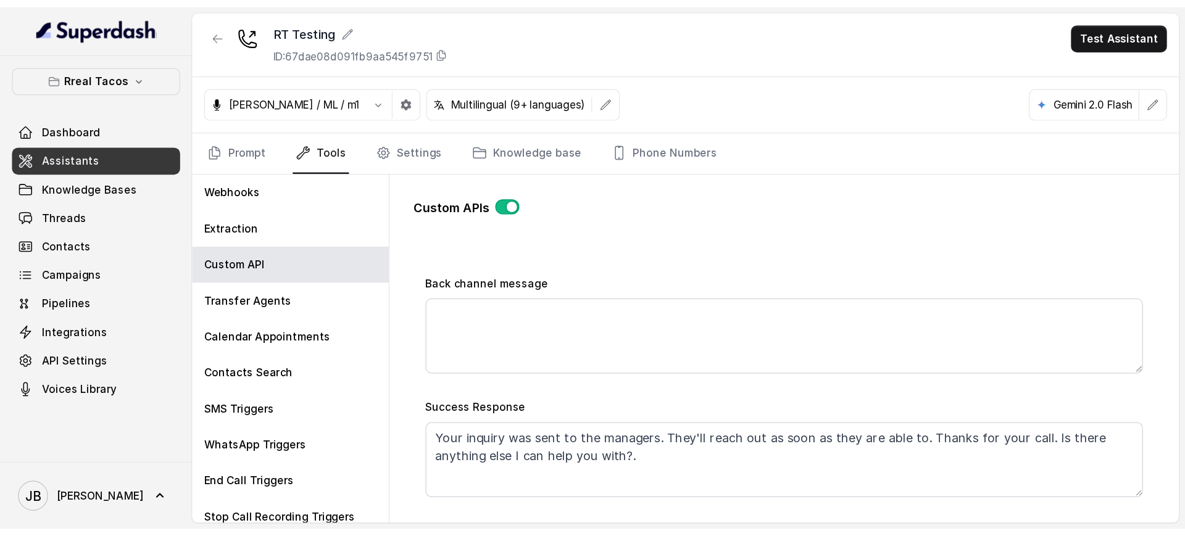
scroll to position [523, 0]
